Goal: Task Accomplishment & Management: Manage account settings

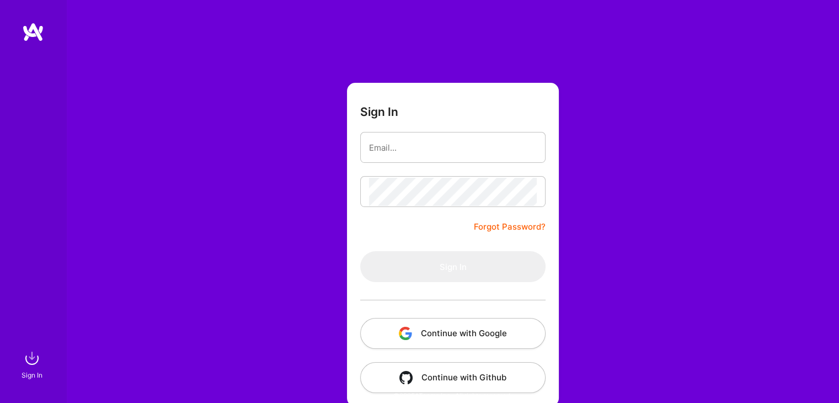
click at [463, 337] on button "Continue with Google" at bounding box center [452, 333] width 185 height 31
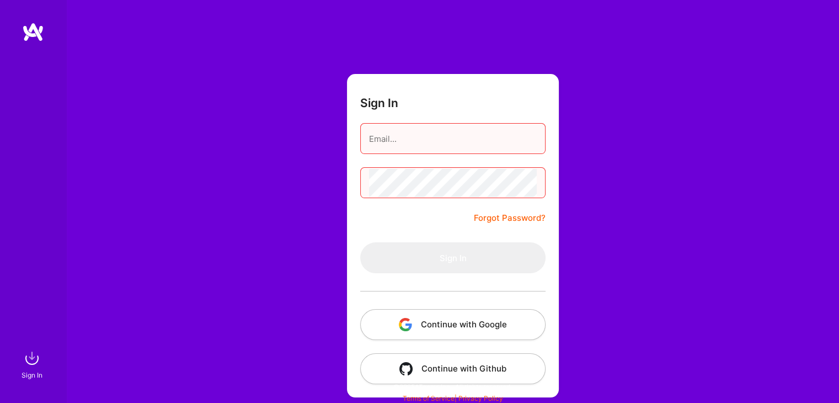
scroll to position [12, 0]
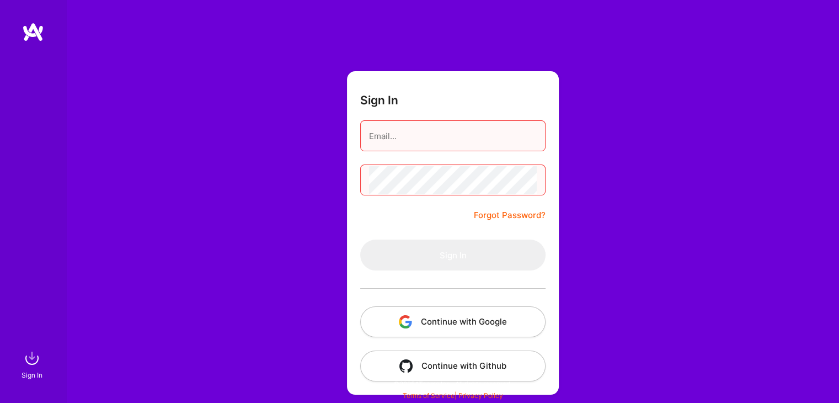
click at [432, 135] on input "email" at bounding box center [453, 136] width 168 height 28
type input "[EMAIL_ADDRESS][DOMAIN_NAME]"
click at [489, 215] on link "Forgot Password?" at bounding box center [510, 214] width 72 height 13
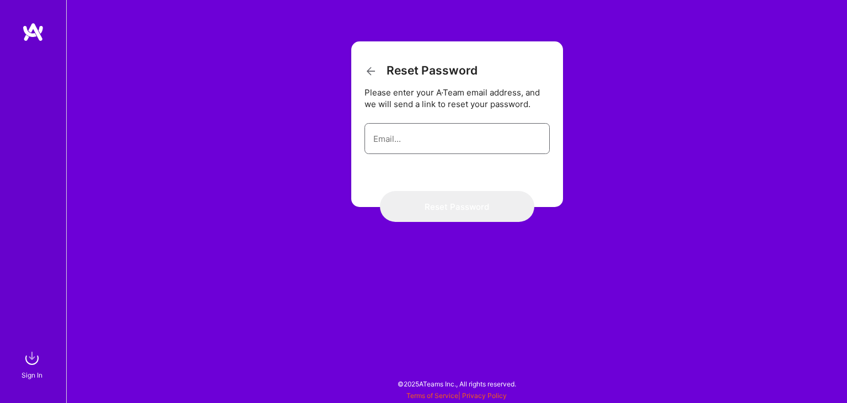
click at [408, 137] on input "email" at bounding box center [457, 139] width 168 height 28
click at [412, 142] on input "email" at bounding box center [457, 139] width 168 height 28
type input "[EMAIL_ADDRESS][DOMAIN_NAME]"
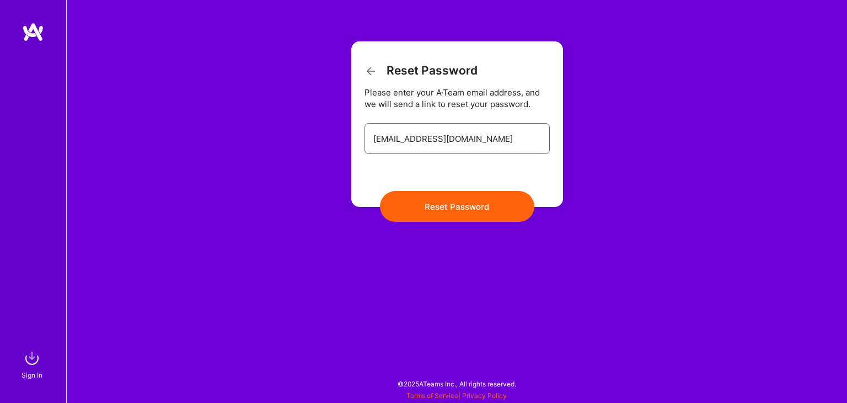
click at [505, 140] on input "[EMAIL_ADDRESS][DOMAIN_NAME]" at bounding box center [457, 139] width 168 height 28
click at [461, 137] on input "[EMAIL_ADDRESS][DOMAIN_NAME]" at bounding box center [457, 139] width 168 height 28
click at [495, 138] on input "[EMAIL_ADDRESS][DOMAIN_NAME]" at bounding box center [457, 139] width 168 height 28
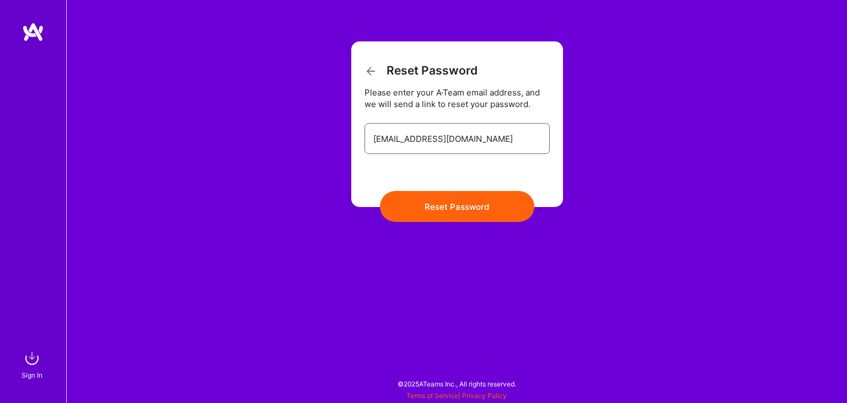
click at [495, 138] on input "[EMAIL_ADDRESS][DOMAIN_NAME]" at bounding box center [457, 139] width 168 height 28
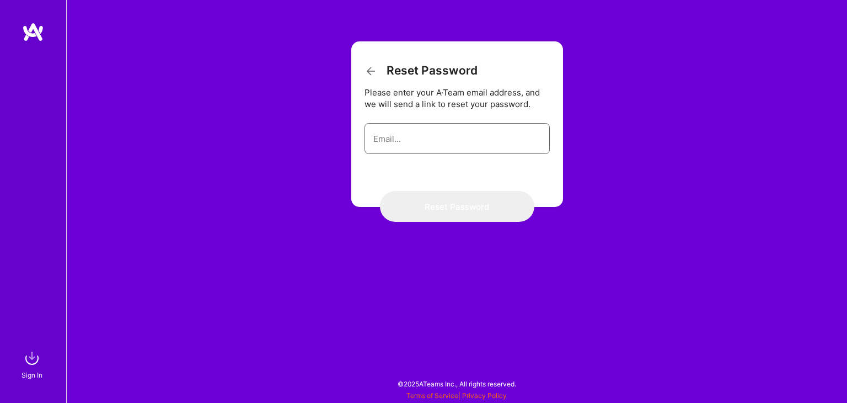
click at [470, 143] on input "email" at bounding box center [457, 139] width 168 height 28
type input "[EMAIL_ADDRESS][DOMAIN_NAME]"
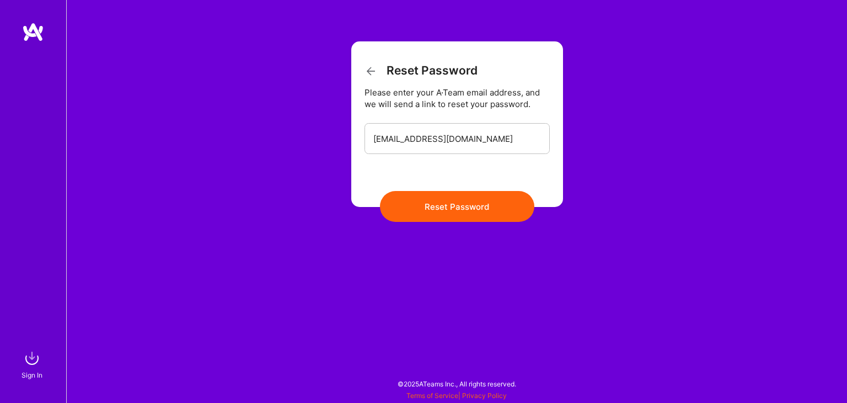
click at [438, 205] on button "Reset Password" at bounding box center [457, 206] width 154 height 31
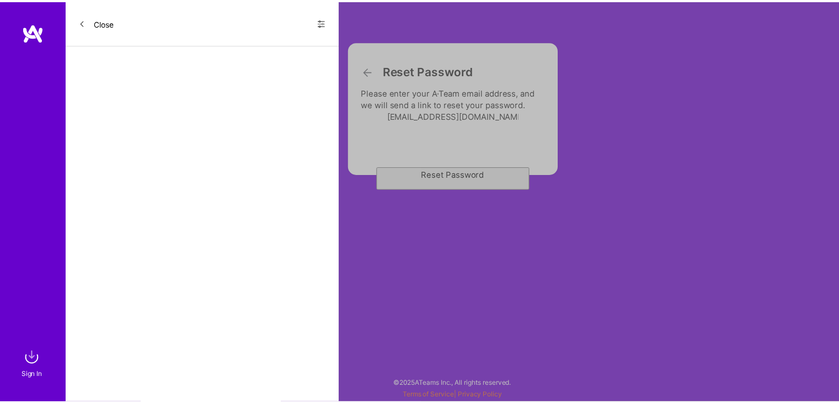
scroll to position [12, 0]
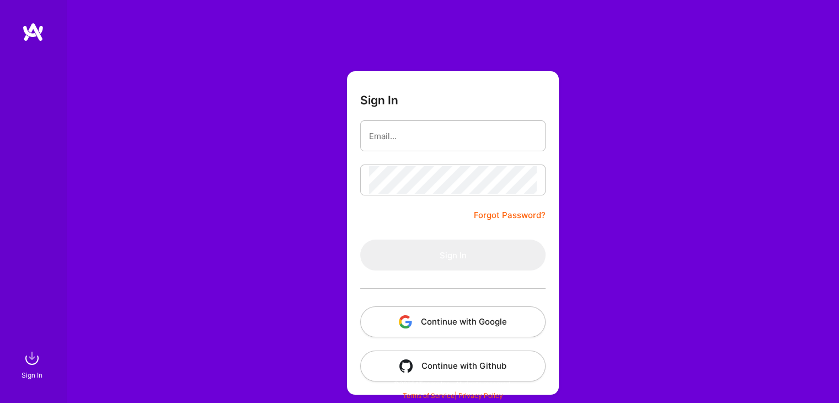
click at [465, 334] on button "Continue with Google" at bounding box center [452, 321] width 185 height 31
click at [734, 367] on img at bounding box center [736, 366] width 7 height 7
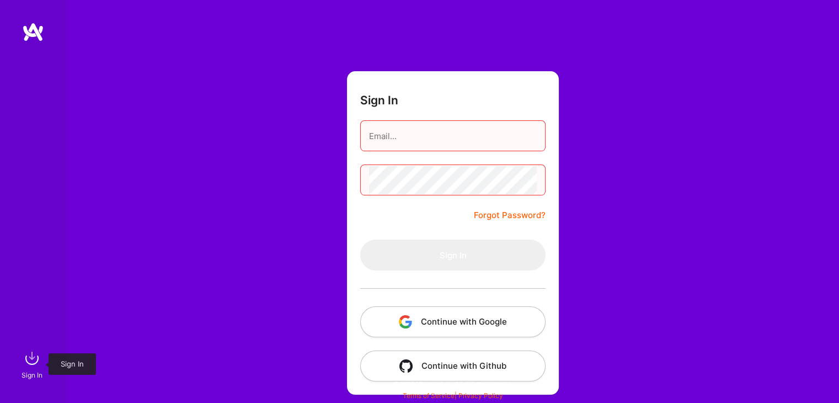
click at [26, 364] on img at bounding box center [32, 358] width 22 height 22
